Goal: Check status: Check status

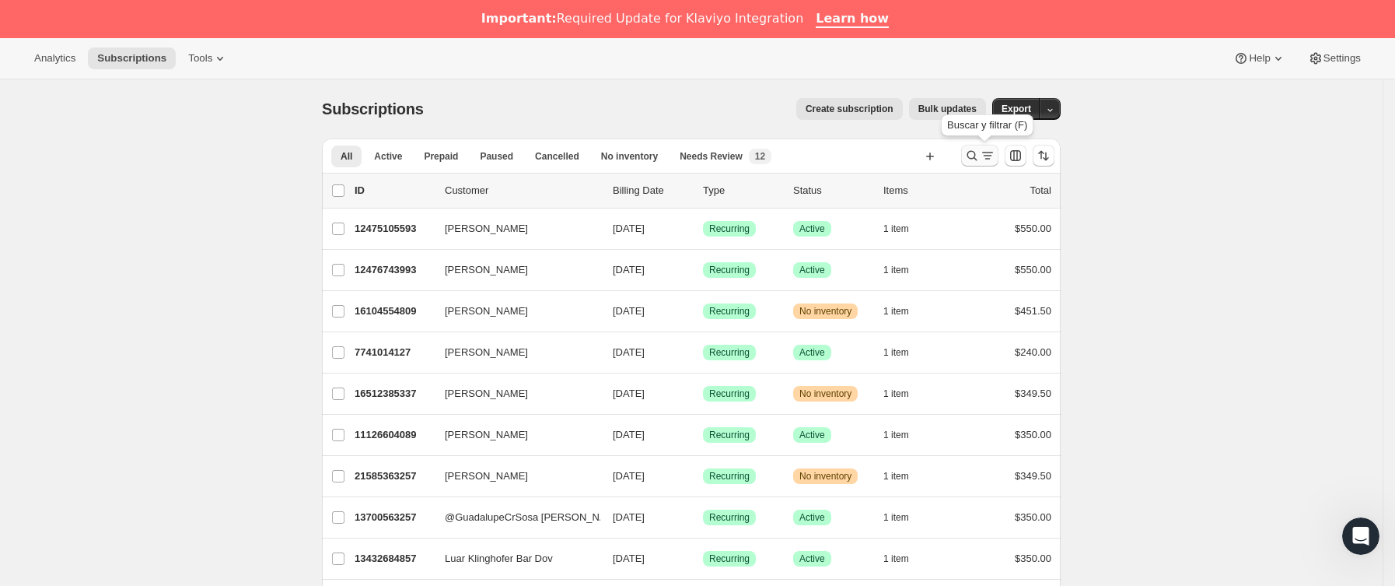
click at [980, 152] on icon "Buscar y filtrar resultados" at bounding box center [973, 156] width 16 height 16
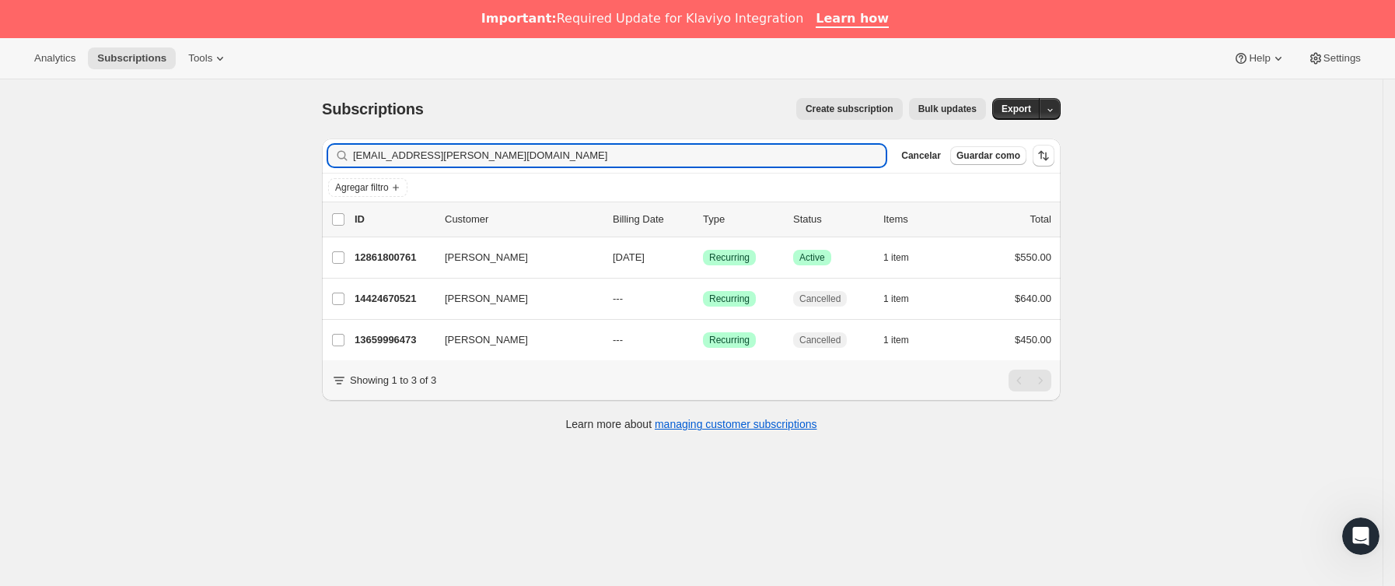
type input "[EMAIL_ADDRESS][PERSON_NAME][DOMAIN_NAME]"
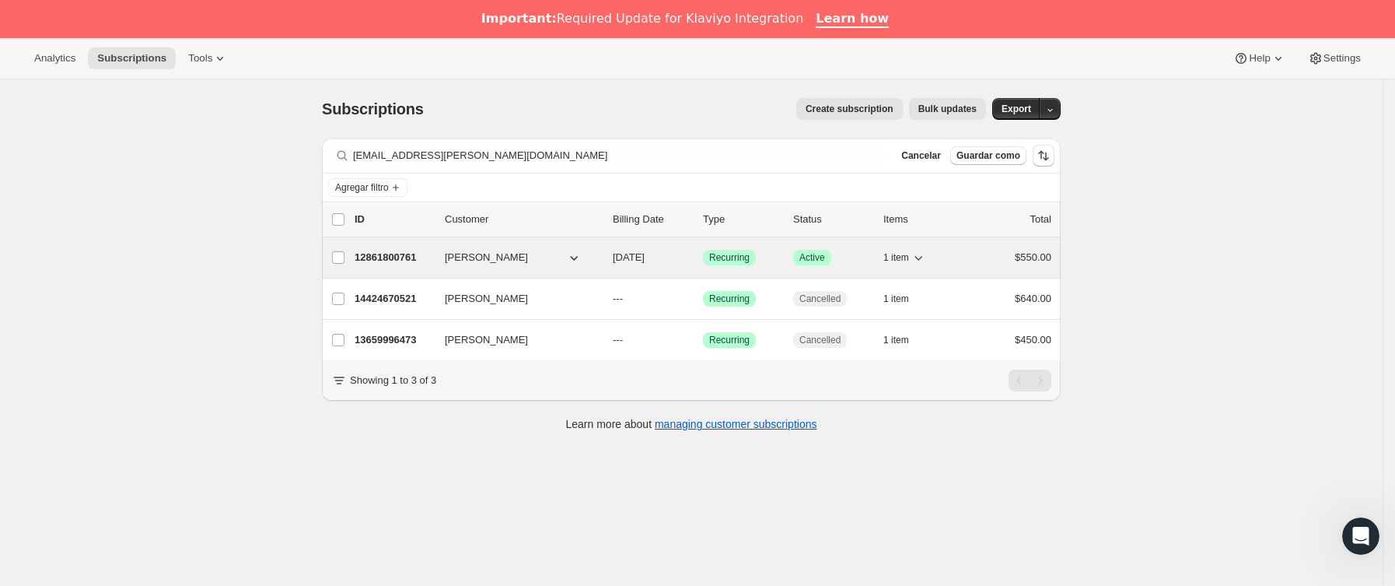
click at [432, 257] on p "12861800761" at bounding box center [394, 258] width 78 height 16
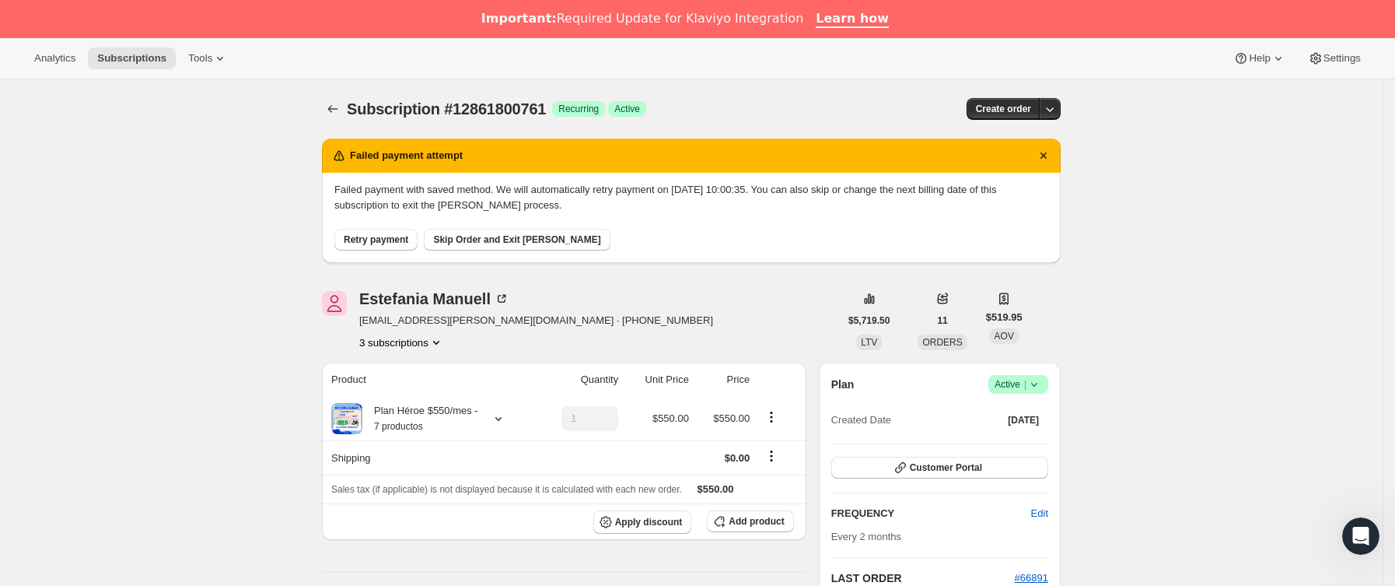
click at [393, 236] on span "Retry payment" at bounding box center [376, 239] width 65 height 12
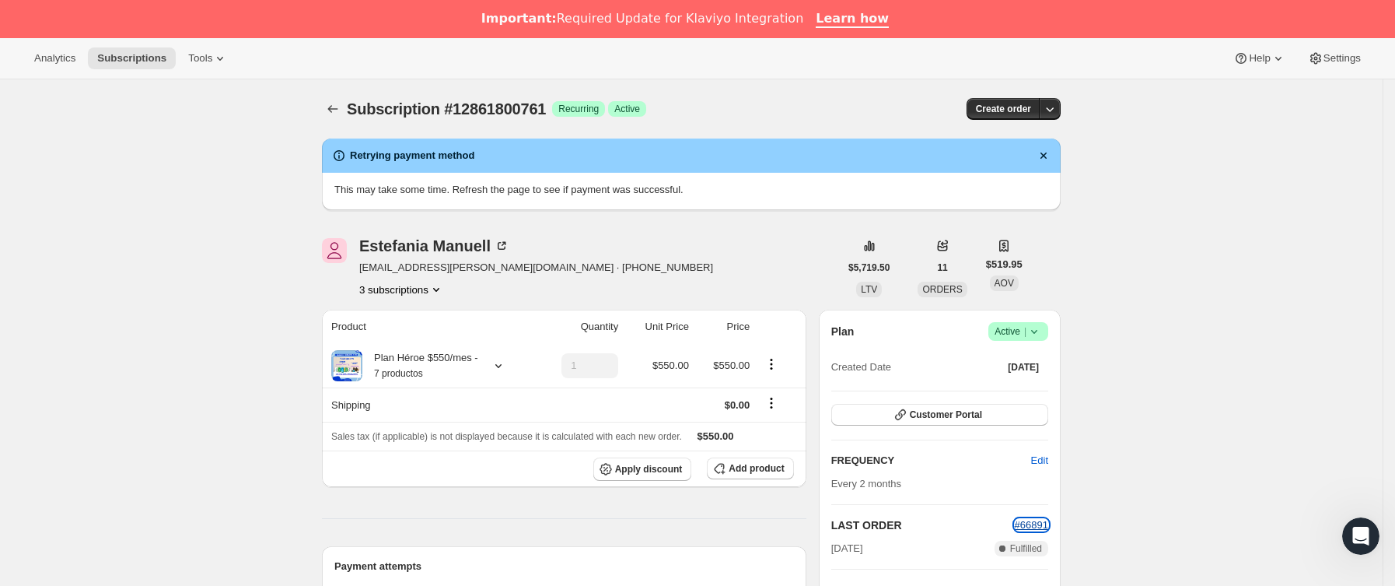
click at [1031, 519] on span "#66891" at bounding box center [1031, 525] width 33 height 12
click at [331, 108] on icon "Subscriptions" at bounding box center [333, 109] width 16 height 16
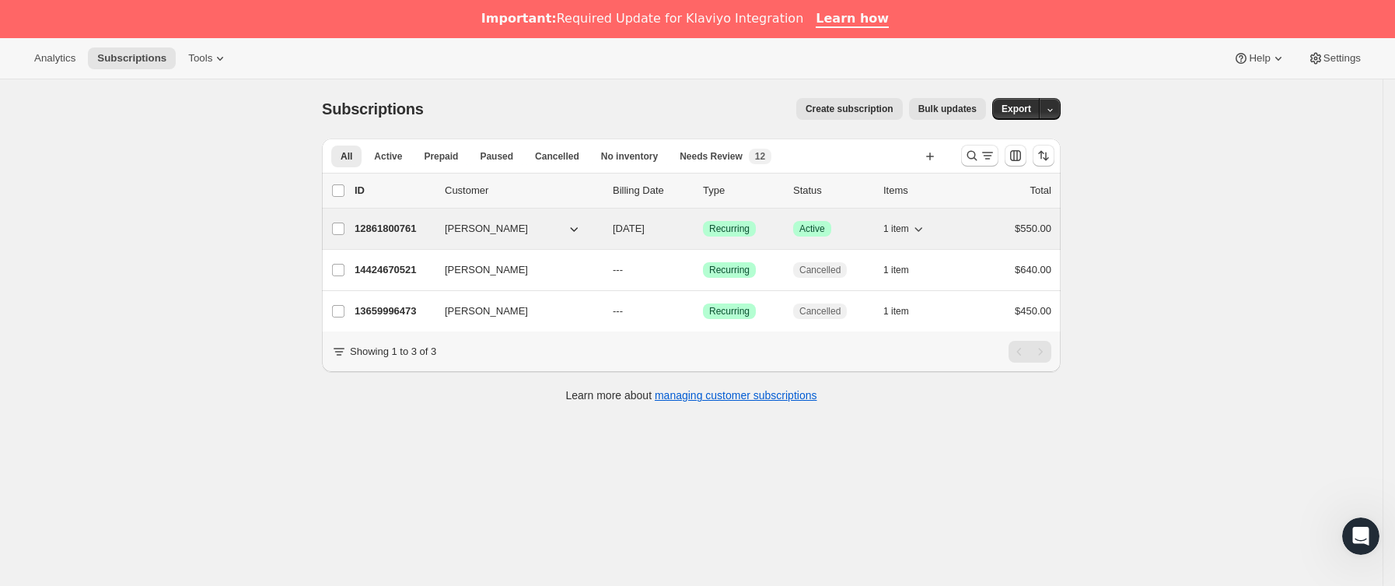
click at [425, 229] on p "12861800761" at bounding box center [394, 229] width 78 height 16
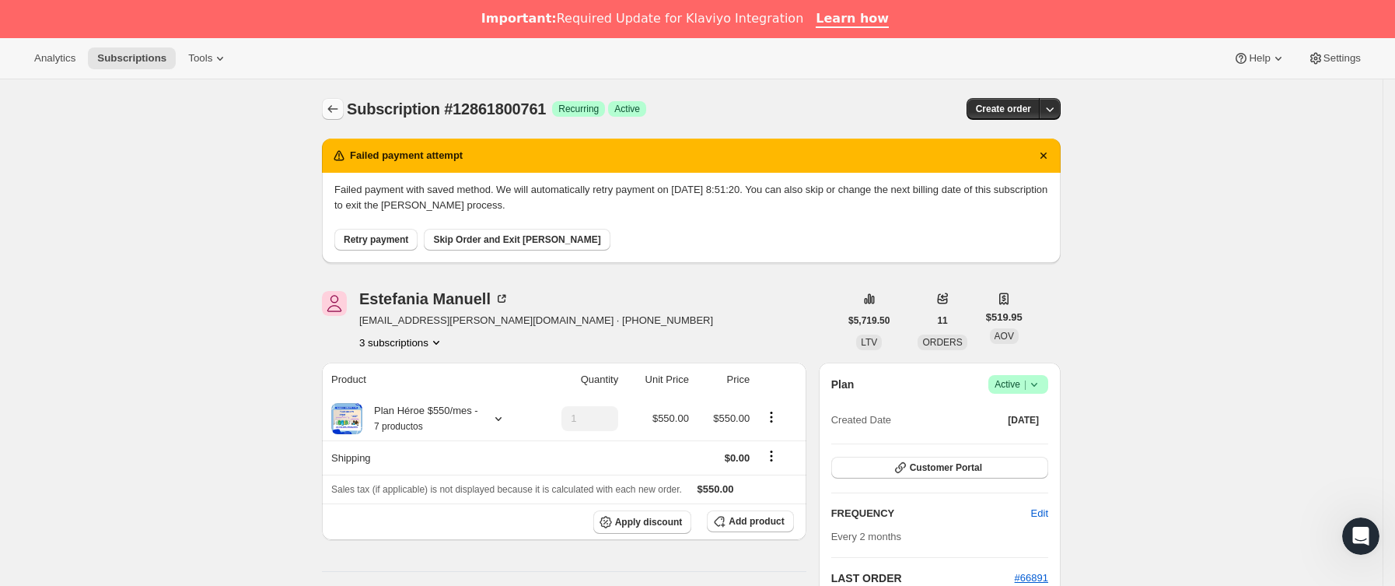
click at [336, 98] on button "Subscriptions" at bounding box center [333, 109] width 22 height 22
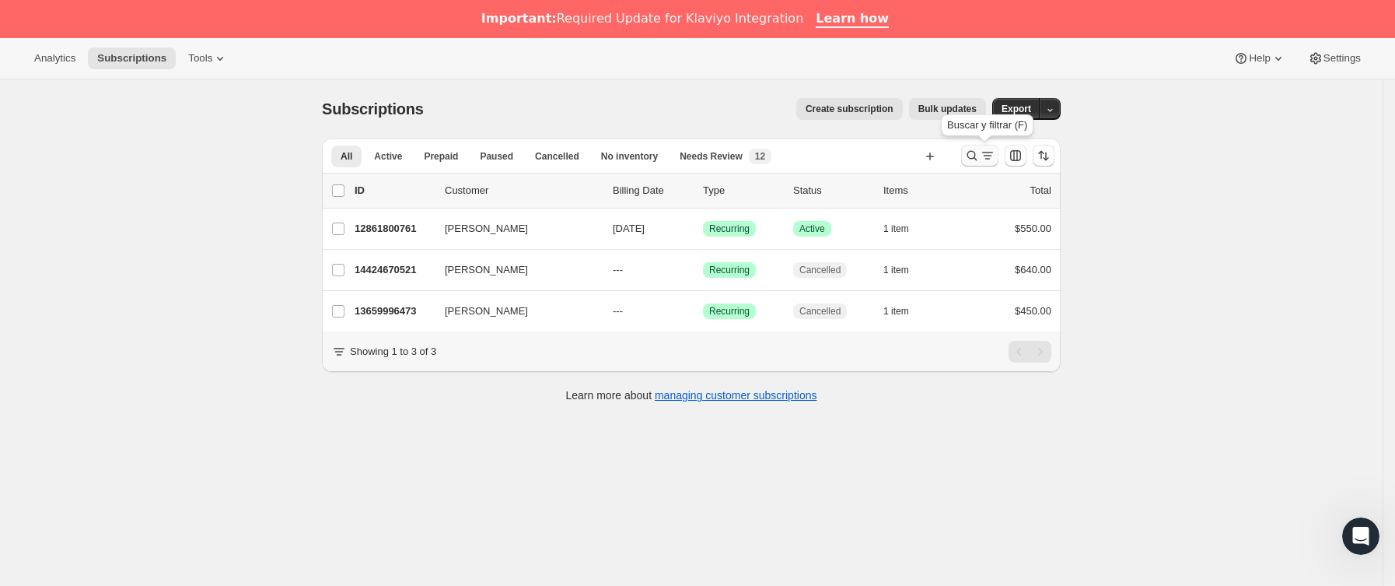
click at [972, 154] on icon "Buscar y filtrar resultados" at bounding box center [973, 156] width 16 height 16
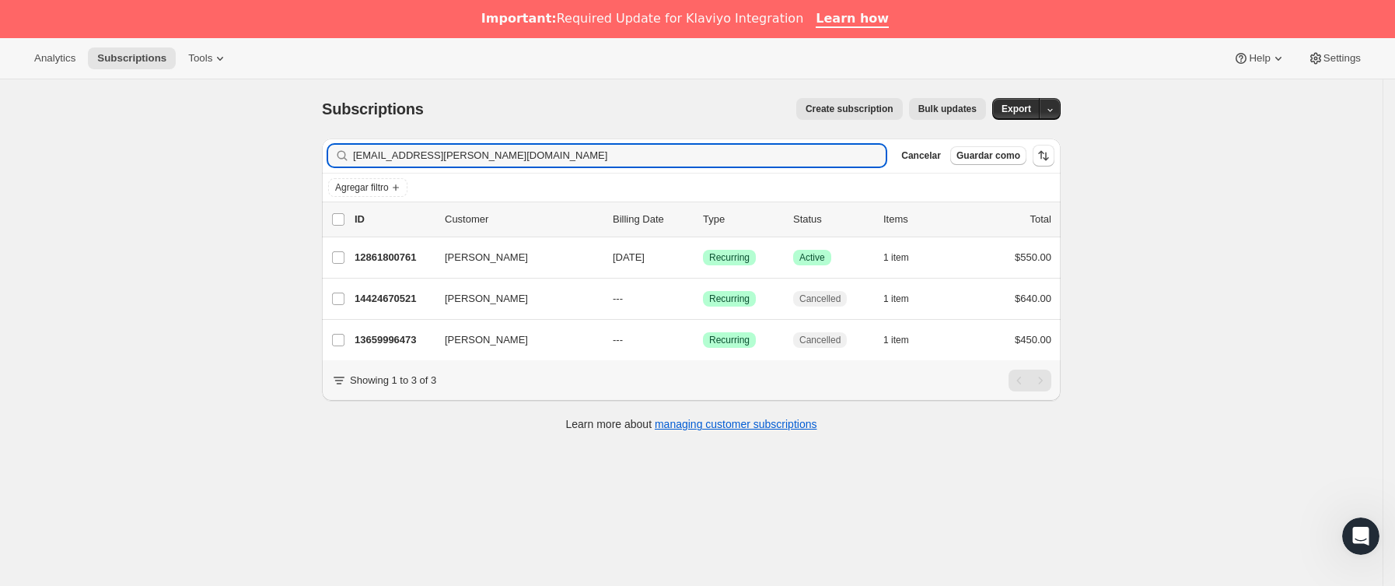
drag, startPoint x: 541, startPoint y: 145, endPoint x: 316, endPoint y: 163, distance: 226.3
click at [316, 163] on div "Filter subscribers estefi.manuell@gmail.co Borrar Cancelar Guardar como Agregar…" at bounding box center [685, 286] width 751 height 321
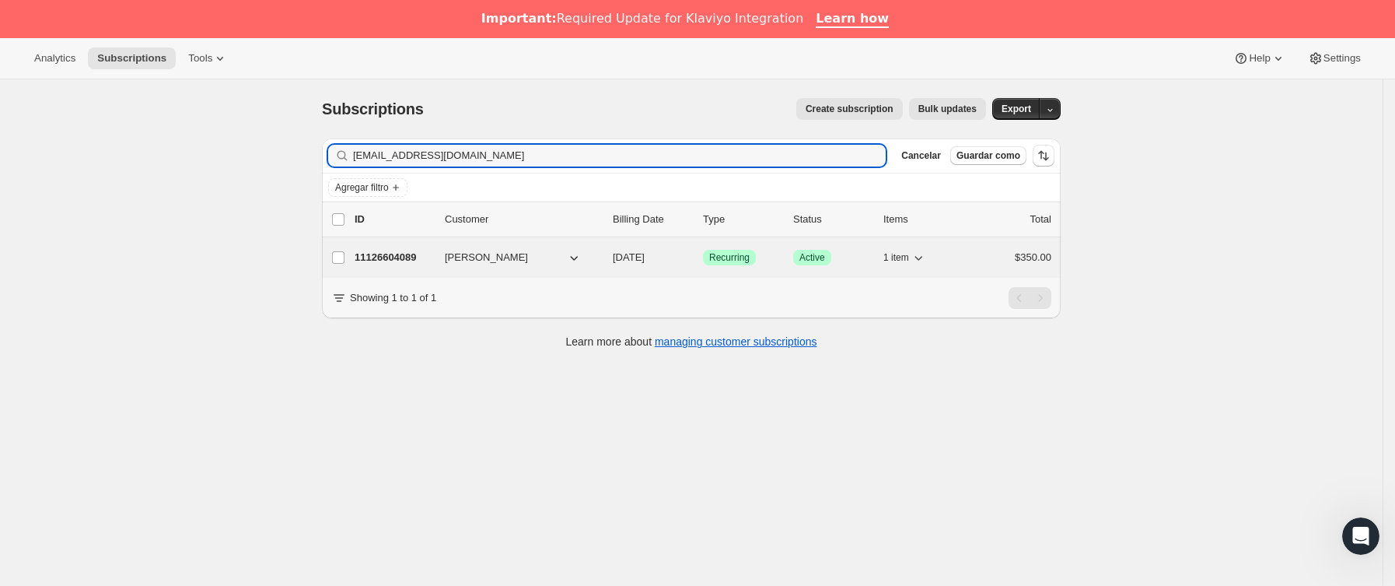
type input "bet_83@hotmail.com"
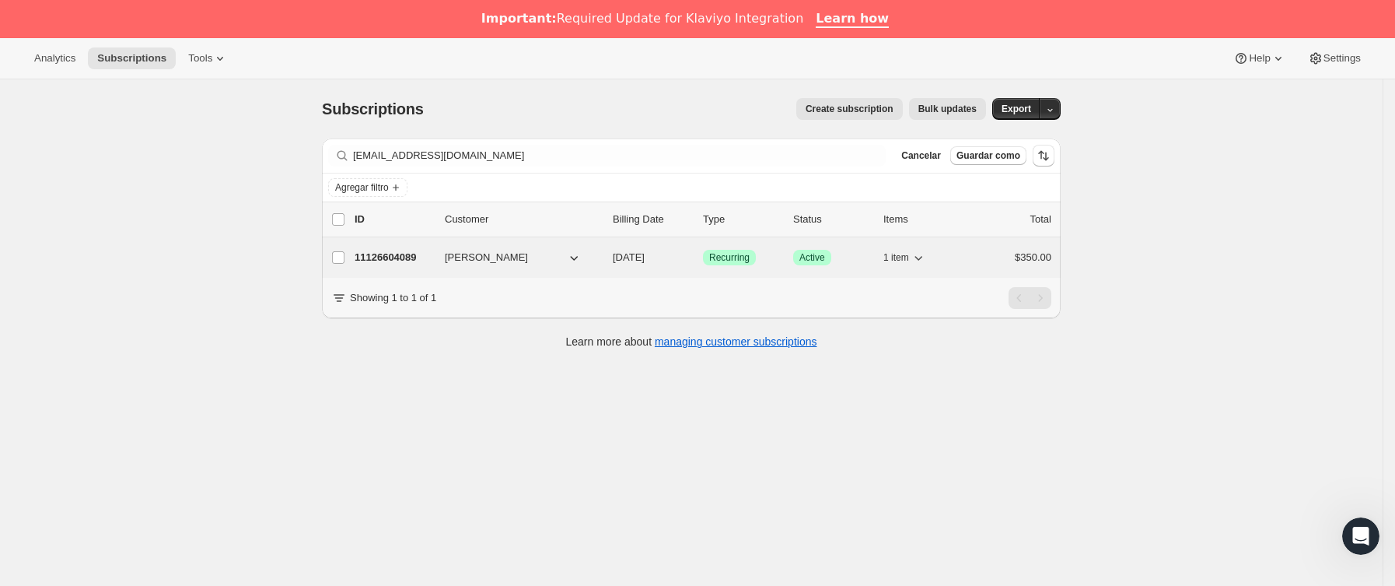
click at [432, 262] on p "11126604089" at bounding box center [394, 258] width 78 height 16
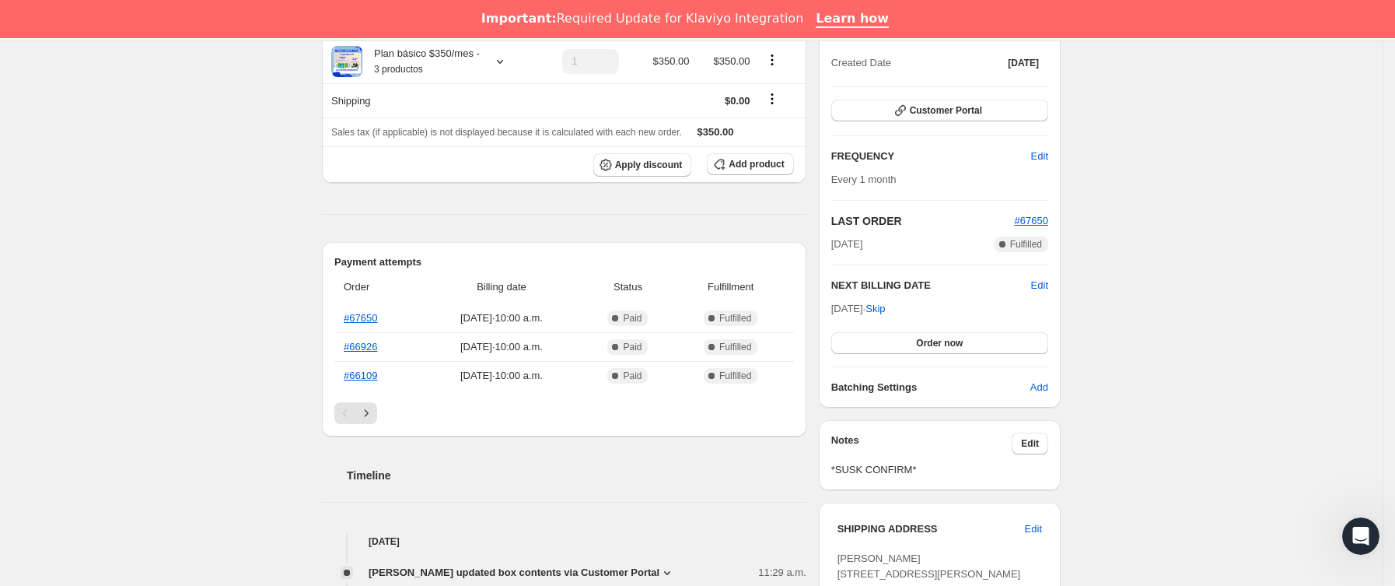
scroll to position [233, 0]
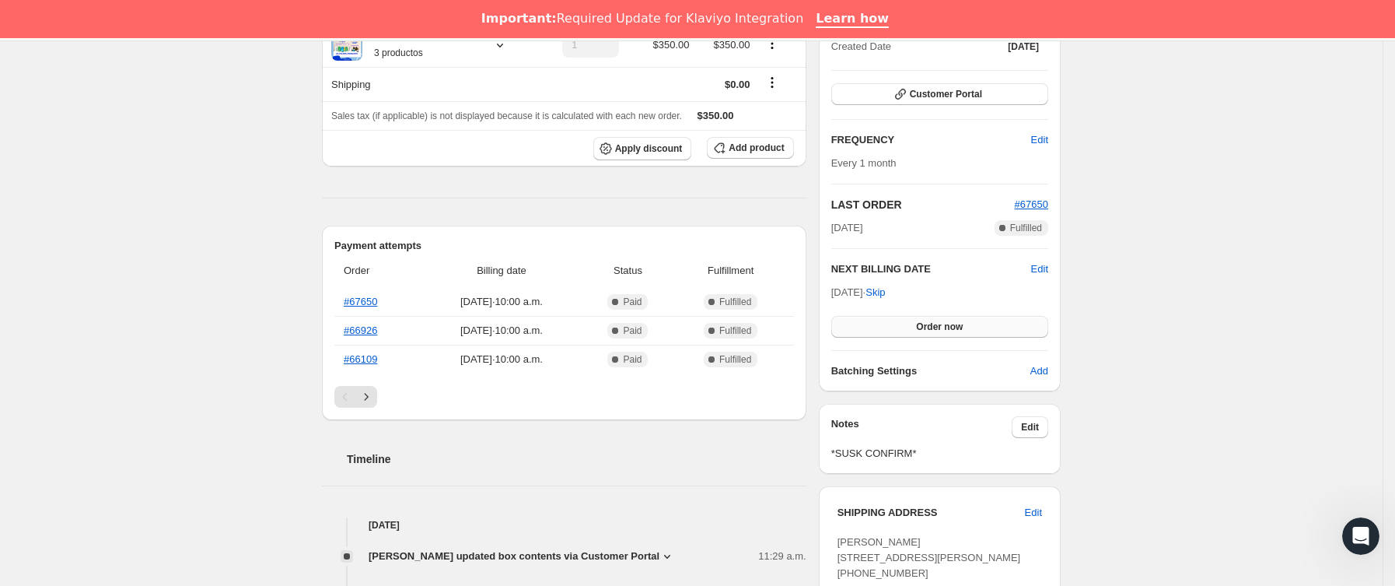
click at [926, 324] on span "Order now" at bounding box center [939, 326] width 47 height 12
click at [926, 324] on span "Click to confirm" at bounding box center [940, 326] width 71 height 12
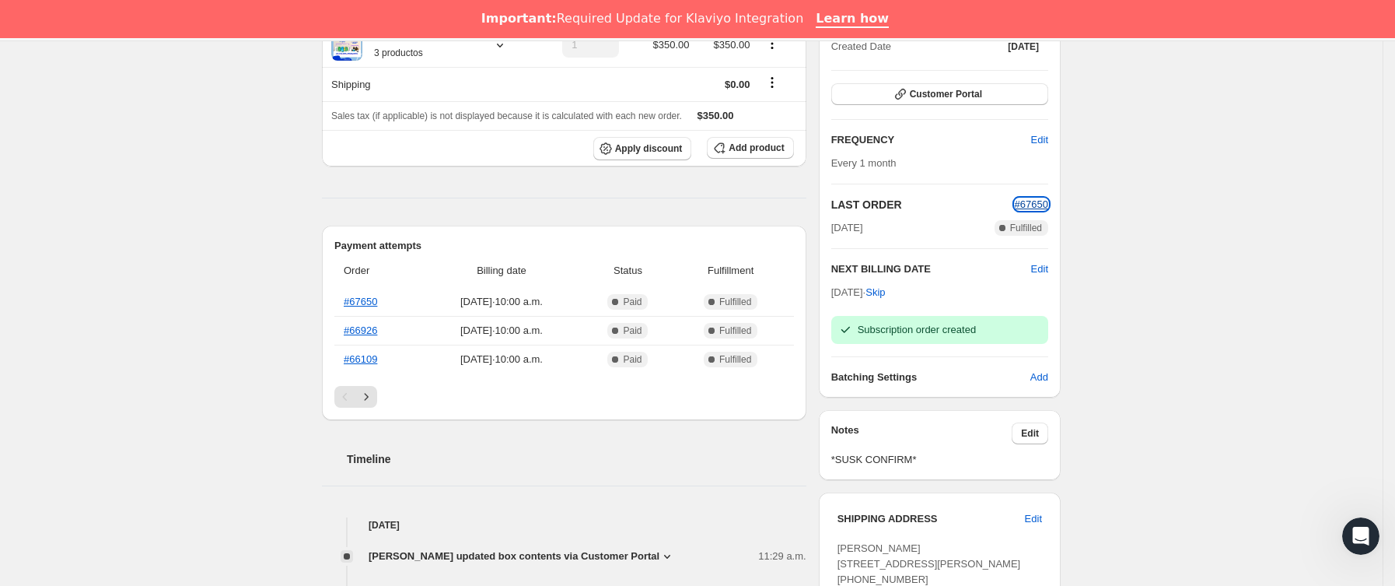
click at [1032, 208] on span "#67650" at bounding box center [1031, 204] width 33 height 12
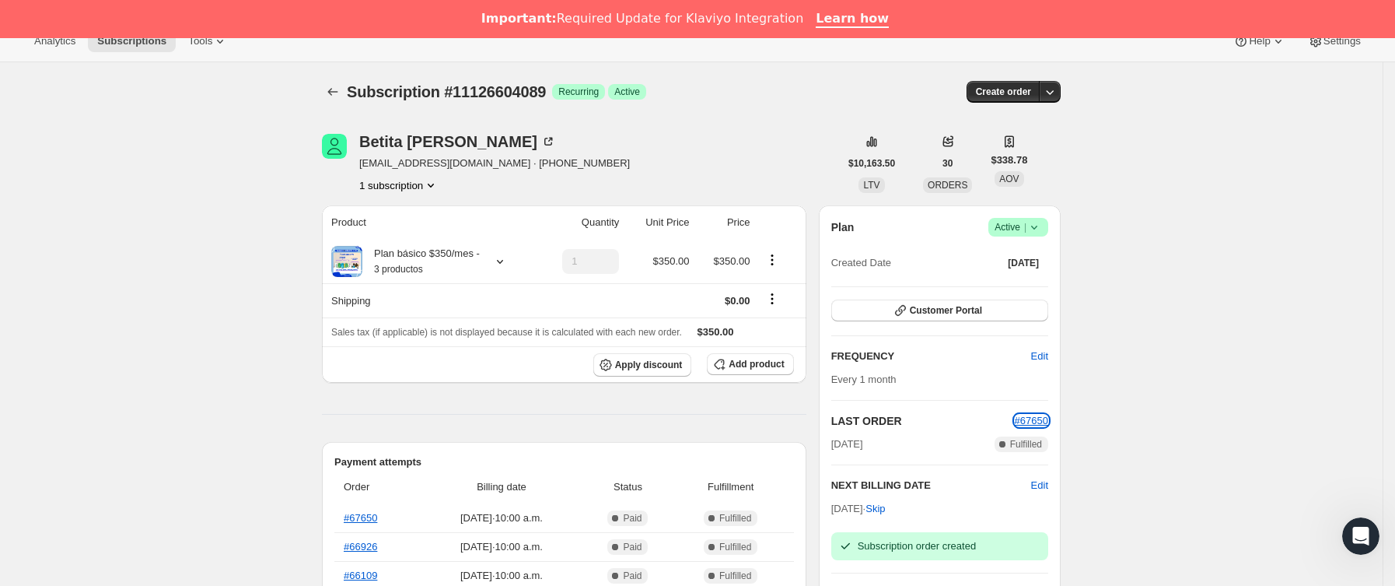
scroll to position [0, 0]
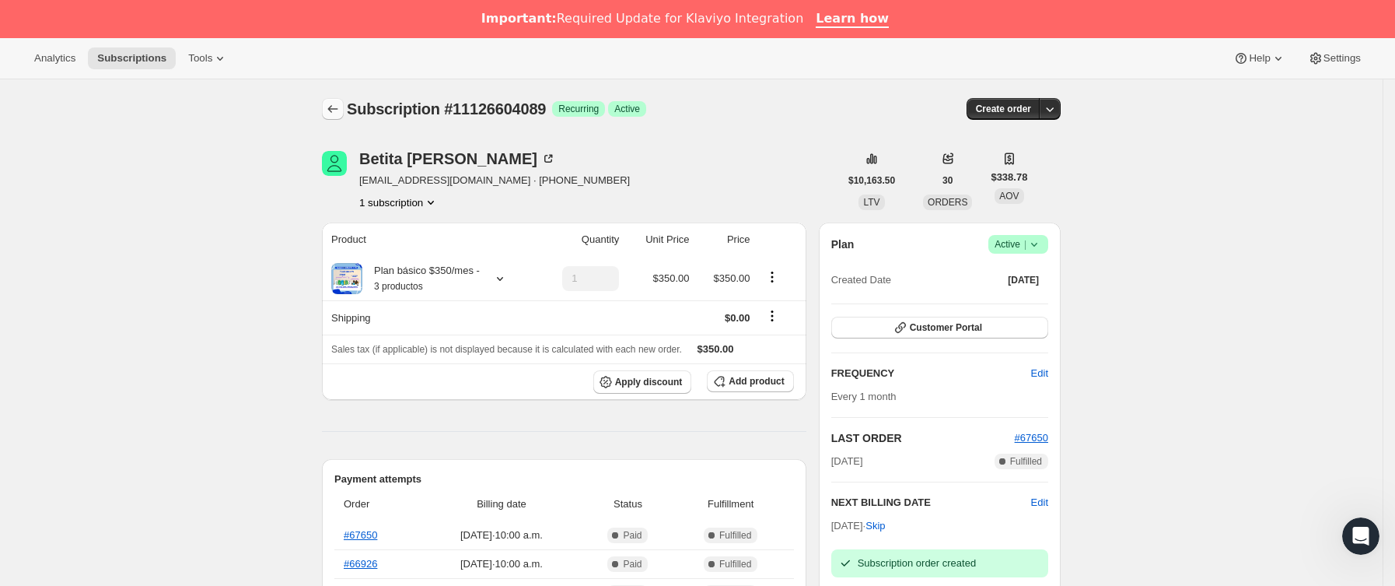
click at [339, 107] on icon "Subscriptions" at bounding box center [333, 109] width 16 height 16
